Goal: Transaction & Acquisition: Purchase product/service

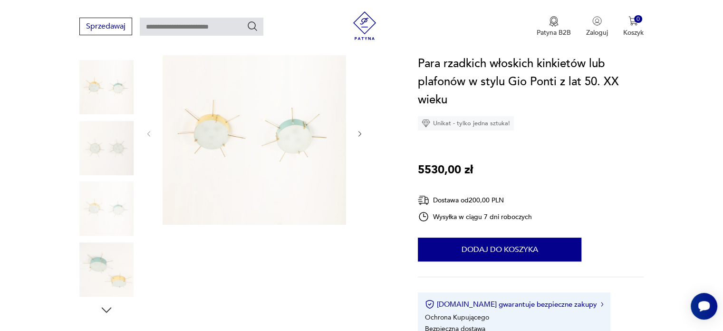
scroll to position [190, 0]
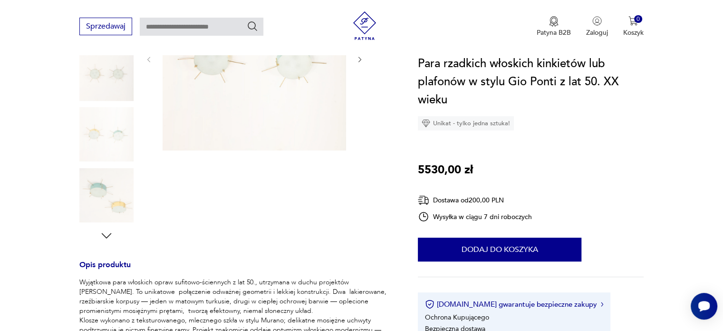
click at [95, 222] on div at bounding box center [106, 196] width 54 height 56
click at [108, 202] on img at bounding box center [106, 195] width 54 height 54
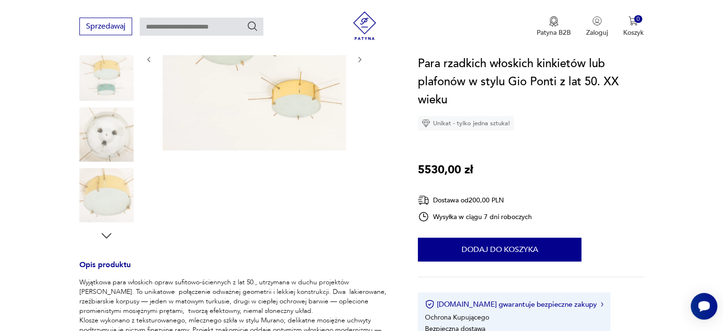
click at [108, 196] on img at bounding box center [106, 195] width 54 height 54
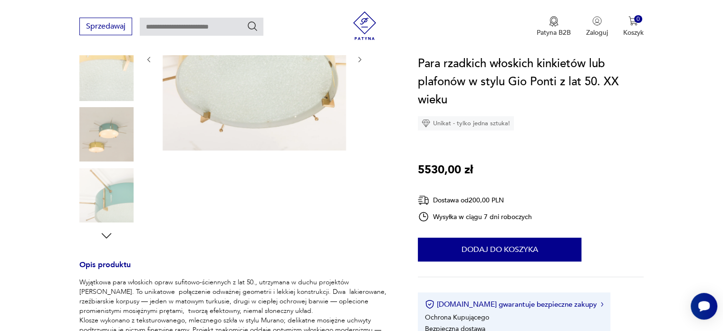
click at [107, 195] on img at bounding box center [106, 195] width 54 height 54
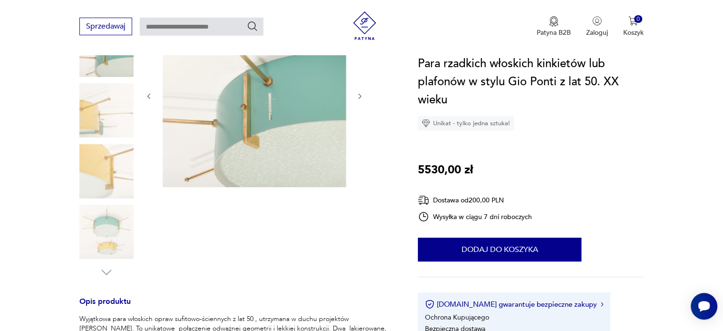
scroll to position [95, 0]
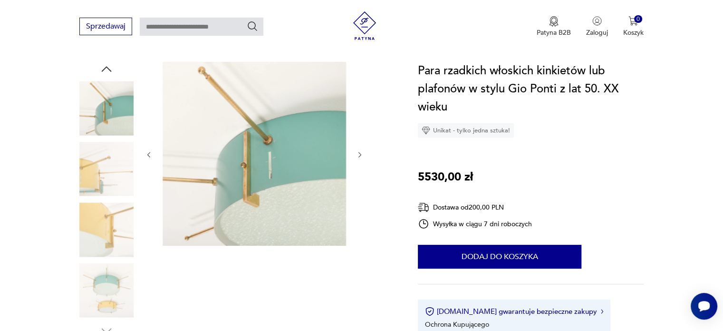
click at [111, 123] on img at bounding box center [106, 108] width 54 height 54
click at [105, 154] on img at bounding box center [106, 169] width 54 height 54
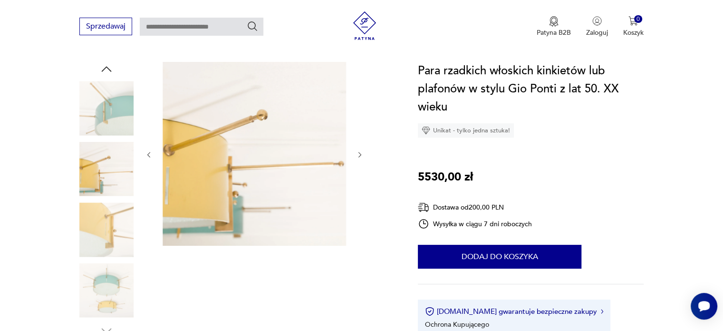
click at [100, 194] on img at bounding box center [106, 169] width 54 height 54
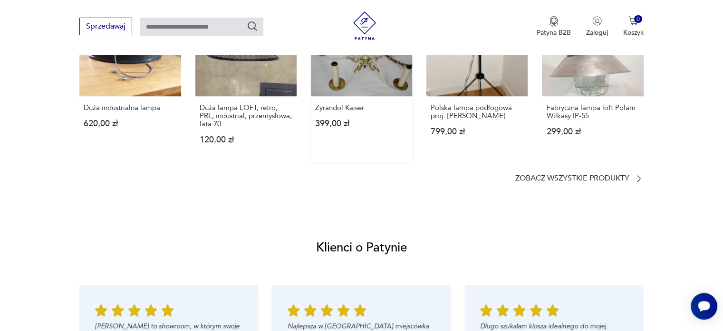
scroll to position [904, 0]
